Goal: Information Seeking & Learning: Check status

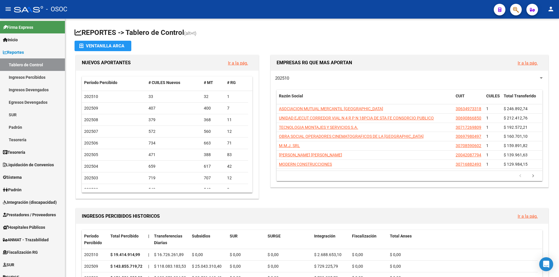
click at [514, 6] on span "button" at bounding box center [516, 10] width 6 height 12
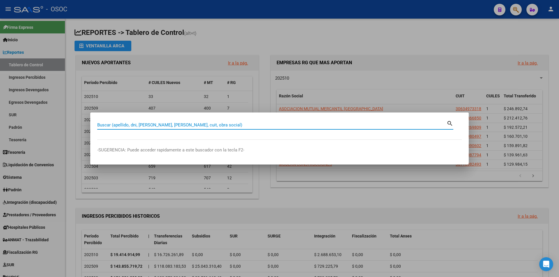
paste input "51337936"
type input "51337936"
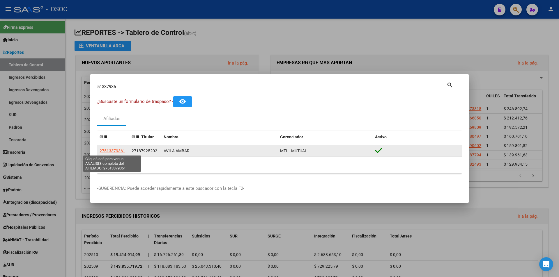
click at [103, 153] on span "27513379361" at bounding box center [113, 151] width 26 height 5
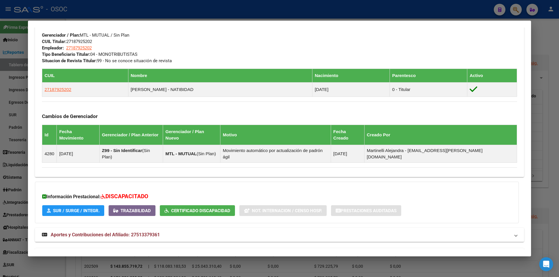
scroll to position [293, 0]
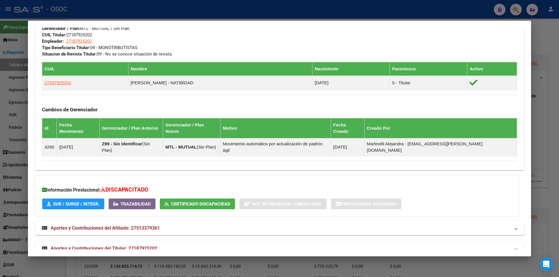
click at [206, 242] on mat-expansion-panel-header "Aportes y Contribuciones del Titular: 27187925202" at bounding box center [279, 249] width 489 height 14
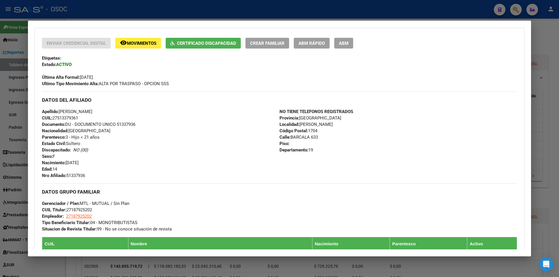
scroll to position [0, 0]
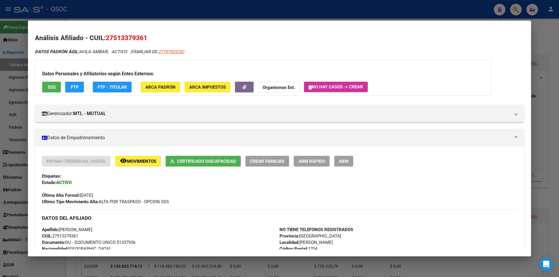
click at [74, 88] on span "FTP" at bounding box center [75, 87] width 8 height 5
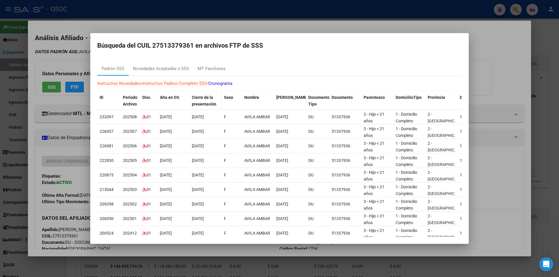
click at [206, 100] on div "Cierre de la presentación" at bounding box center [205, 100] width 27 height 13
click at [204, 102] on span "Cierre de la presentación" at bounding box center [204, 100] width 24 height 11
click at [190, 73] on div "Novedades Aceptadas x SSS" at bounding box center [161, 69] width 65 height 14
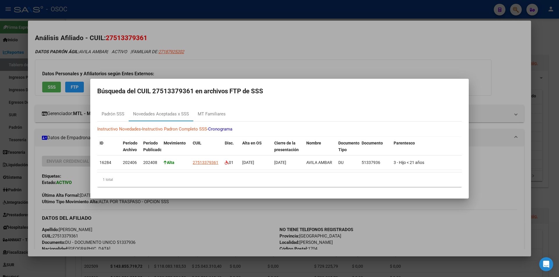
click at [366, 269] on div at bounding box center [279, 138] width 559 height 277
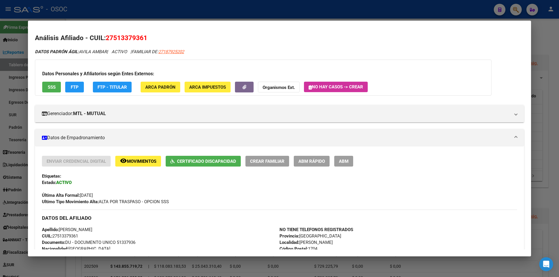
click at [366, 268] on div at bounding box center [279, 138] width 559 height 277
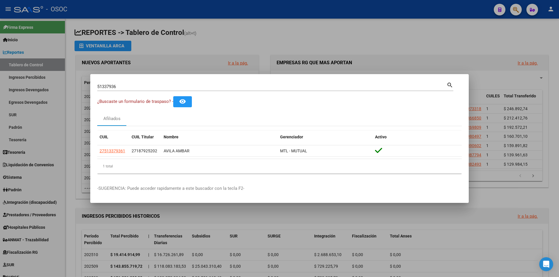
click at [30, 79] on div at bounding box center [279, 138] width 559 height 277
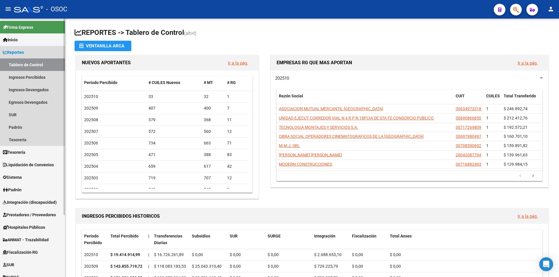
click at [36, 52] on link "Reportes" at bounding box center [32, 52] width 65 height 13
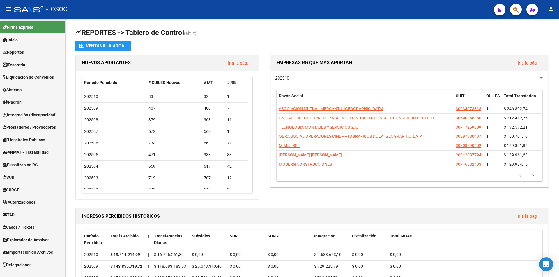
click at [58, 242] on link "Explorador de Archivos" at bounding box center [32, 240] width 65 height 13
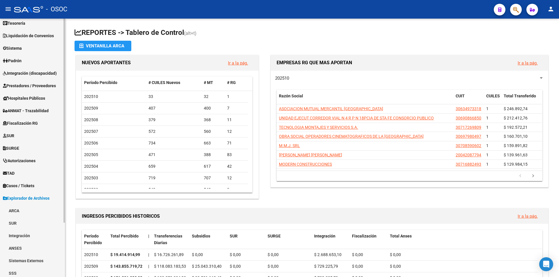
scroll to position [69, 0]
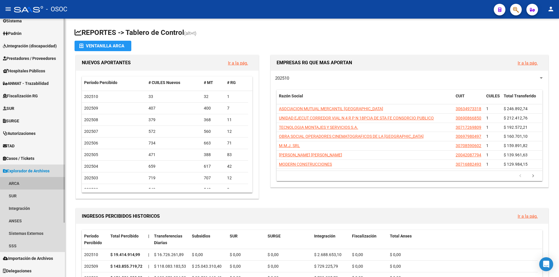
click at [52, 183] on link "ARCA" at bounding box center [32, 183] width 65 height 13
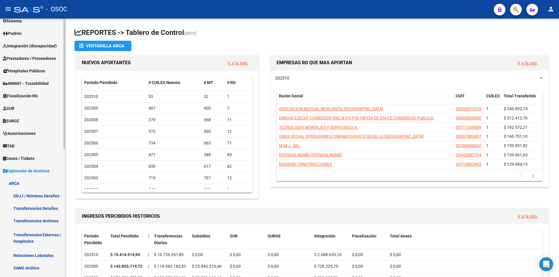
click at [53, 183] on link "ARCA" at bounding box center [32, 183] width 65 height 13
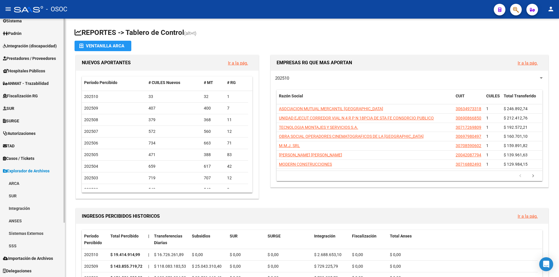
click at [45, 247] on link "SSS" at bounding box center [32, 246] width 65 height 13
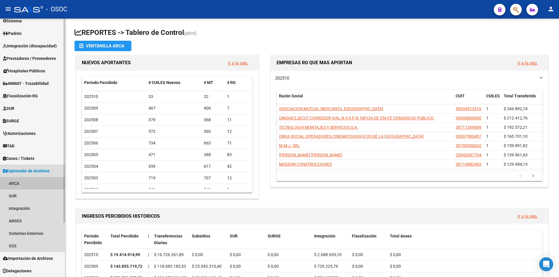
click at [47, 183] on link "ARCA" at bounding box center [32, 183] width 65 height 13
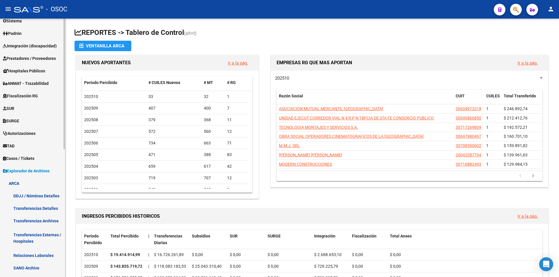
click at [47, 183] on link "ARCA" at bounding box center [32, 183] width 65 height 13
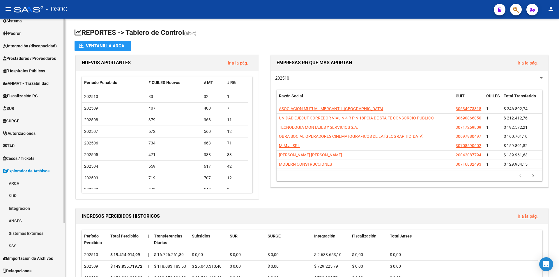
click at [47, 200] on link "SUR" at bounding box center [32, 196] width 65 height 13
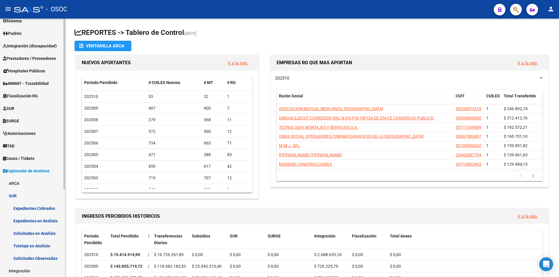
click at [47, 199] on link "SUR" at bounding box center [32, 196] width 65 height 13
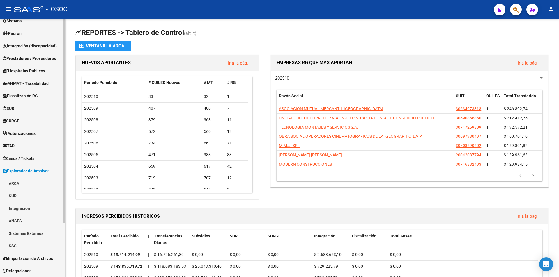
click at [47, 183] on link "ARCA" at bounding box center [32, 183] width 65 height 13
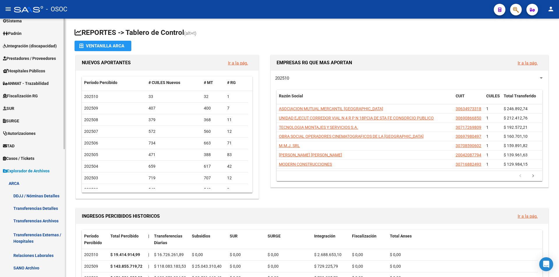
click at [49, 180] on link "ARCA" at bounding box center [32, 183] width 65 height 13
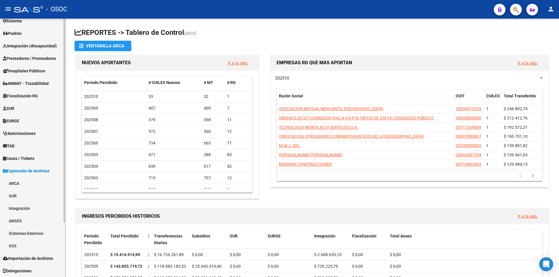
click at [38, 247] on link "SSS" at bounding box center [32, 246] width 65 height 13
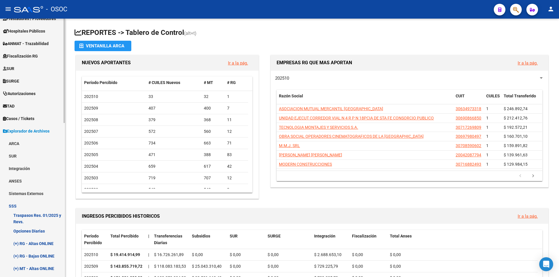
scroll to position [156, 0]
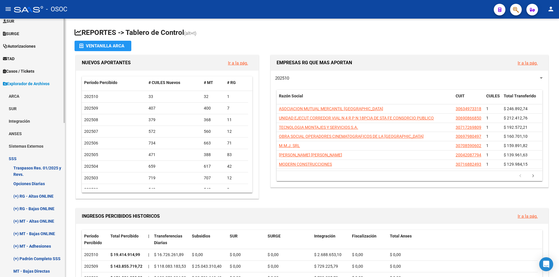
click at [45, 190] on link "Opciones Diarias" at bounding box center [32, 184] width 65 height 13
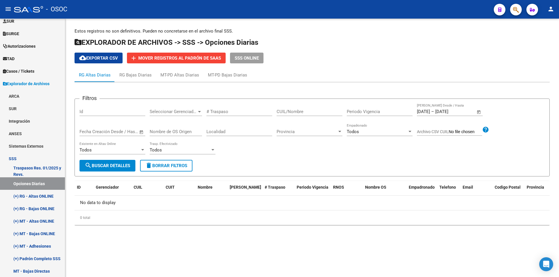
click at [445, 114] on div "[DATE] [DATE] – [DATE] [DATE]" at bounding box center [446, 111] width 59 height 5
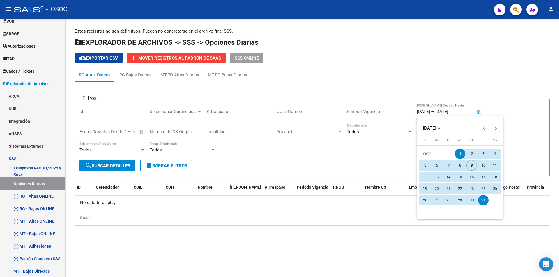
click at [445, 114] on div at bounding box center [279, 138] width 559 height 277
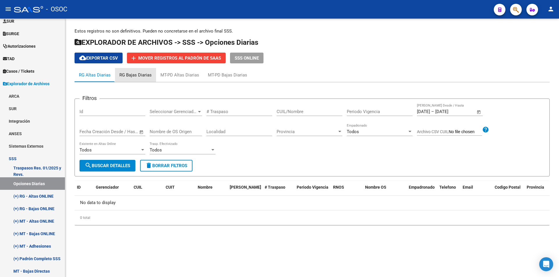
click at [145, 77] on div "RG Bajas Diarias" at bounding box center [135, 75] width 32 height 6
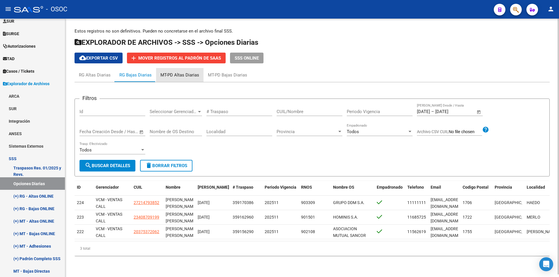
click at [184, 78] on div "MT-PD Altas Diarias" at bounding box center [179, 75] width 39 height 6
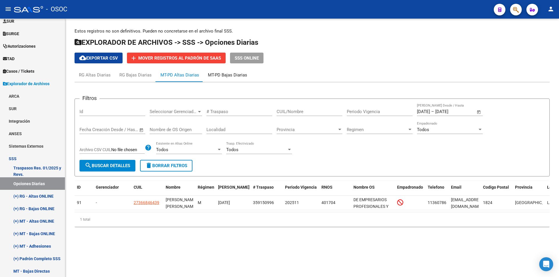
click at [236, 79] on div "MT-PD Bajas Diarias" at bounding box center [227, 75] width 48 height 14
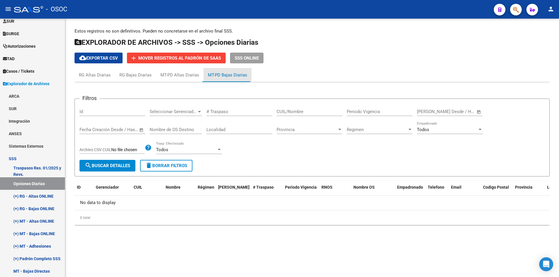
type input "[DATE]"
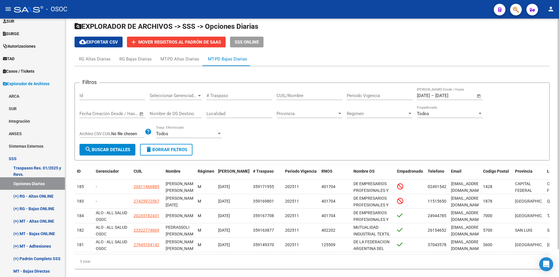
scroll to position [31, 0]
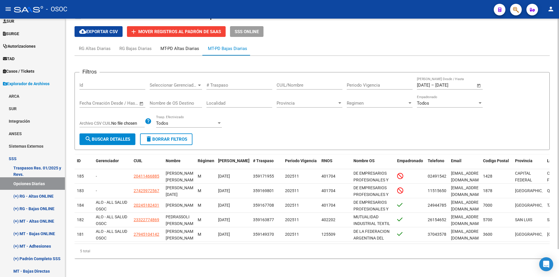
click at [195, 47] on div "MT-PD Altas Diarias" at bounding box center [179, 49] width 47 height 14
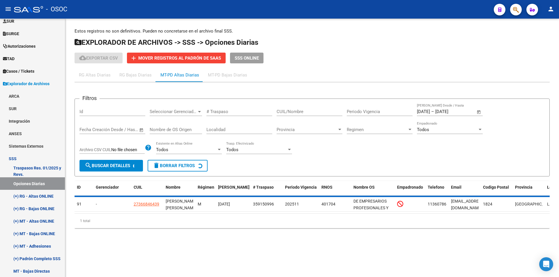
scroll to position [0, 0]
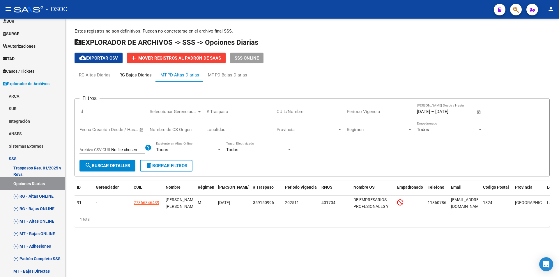
click at [123, 72] on div "RG Bajas Diarias" at bounding box center [135, 75] width 32 height 6
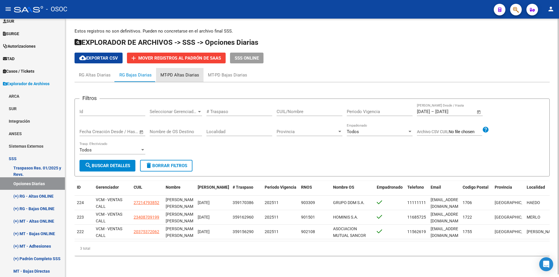
click at [191, 77] on div "MT-PD Altas Diarias" at bounding box center [179, 75] width 39 height 6
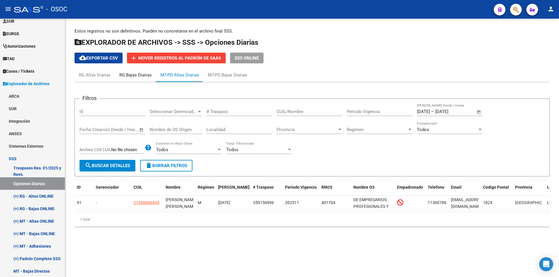
click at [122, 77] on div "RG Bajas Diarias" at bounding box center [135, 75] width 32 height 6
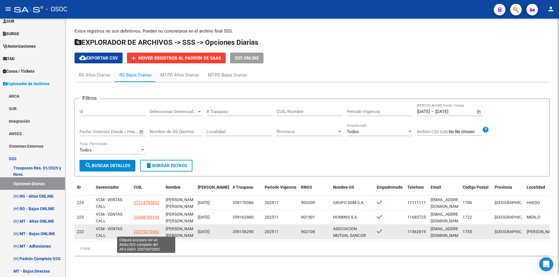
click at [159, 232] on span "20375372062" at bounding box center [147, 232] width 26 height 5
type textarea "20375372062"
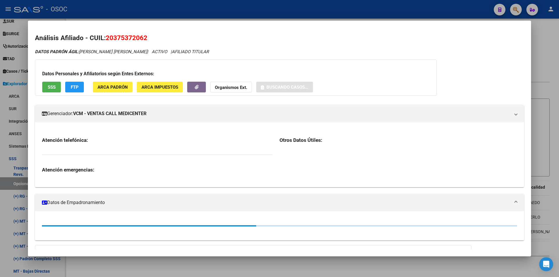
click at [238, 263] on div at bounding box center [279, 138] width 559 height 277
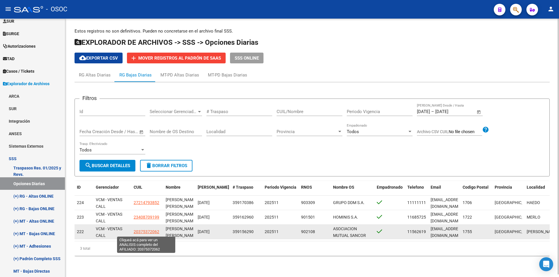
click at [135, 232] on span "20375372062" at bounding box center [147, 232] width 26 height 5
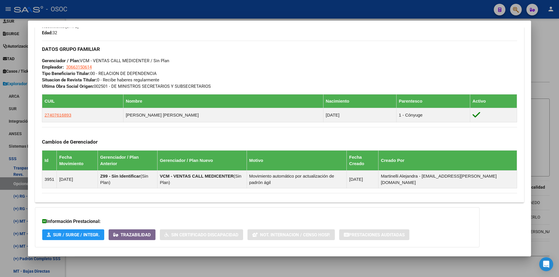
scroll to position [295, 0]
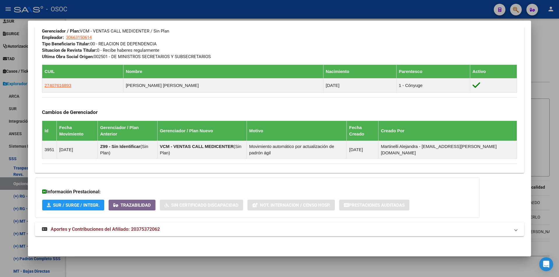
click at [155, 212] on div "Información Prestacional: SUR / SURGE / INTEGR. Trazabilidad Sin Certificado Di…" at bounding box center [257, 198] width 445 height 40
click at [148, 229] on span "Aportes y Contribuciones del Afiliado: 20375372062" at bounding box center [105, 230] width 109 height 6
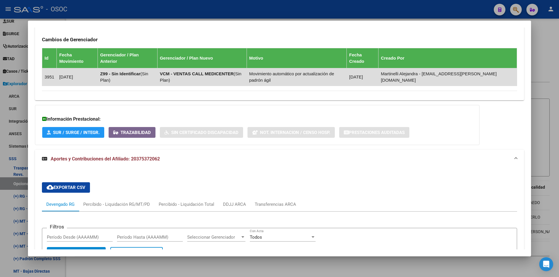
scroll to position [475, 0]
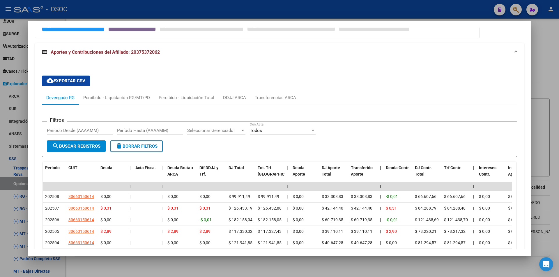
click at [122, 6] on div at bounding box center [279, 138] width 559 height 277
